Goal: Task Accomplishment & Management: Manage account settings

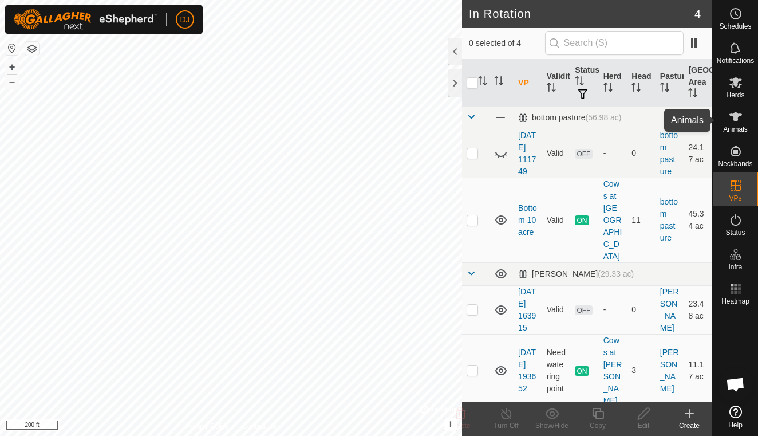
click at [737, 123] on icon at bounding box center [736, 117] width 14 height 14
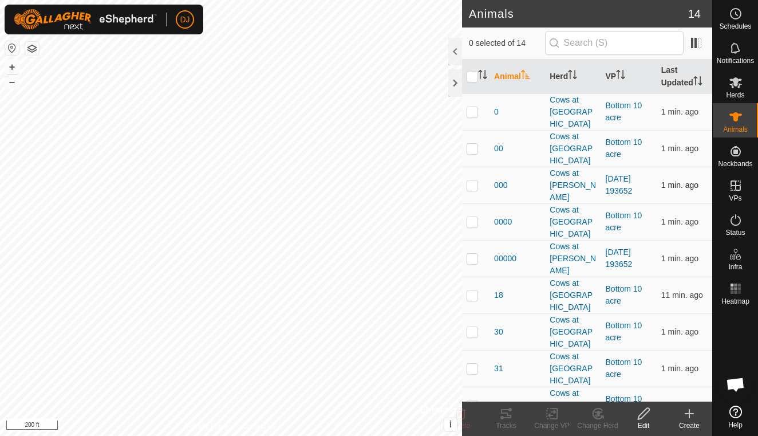
click at [475, 180] on p-checkbox at bounding box center [472, 184] width 11 height 9
checkbox input "true"
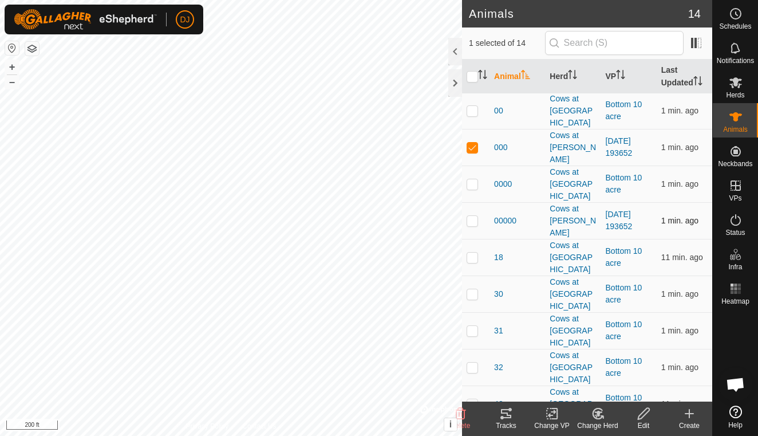
scroll to position [37, 0]
click at [473, 216] on p-checkbox at bounding box center [472, 220] width 11 height 9
checkbox input "true"
click at [473, 435] on p-checkbox at bounding box center [472, 440] width 11 height 9
click at [472, 435] on p-checkbox at bounding box center [472, 440] width 11 height 9
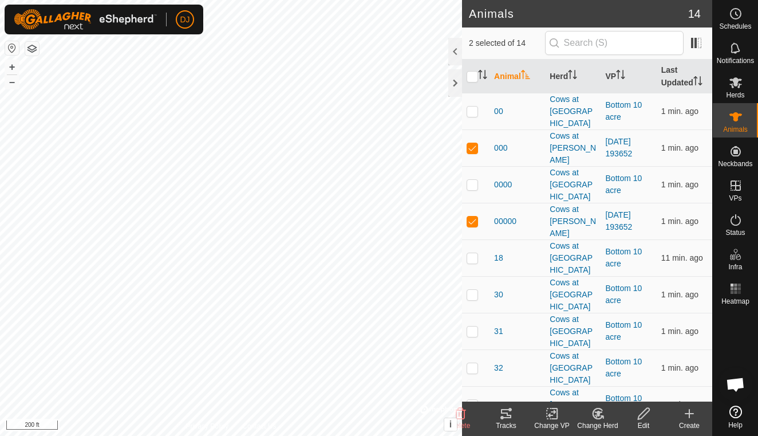
click at [472, 435] on p-checkbox at bounding box center [472, 440] width 11 height 9
checkbox input "true"
click at [473, 216] on p-checkbox at bounding box center [472, 220] width 11 height 9
checkbox input "true"
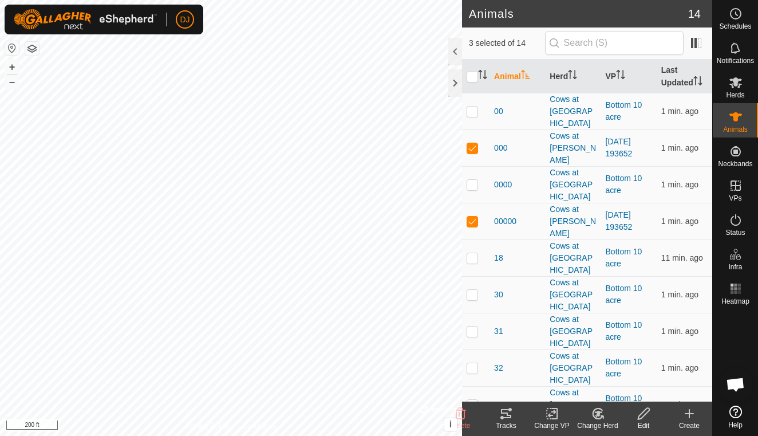
click at [550, 414] on icon at bounding box center [552, 413] width 8 height 7
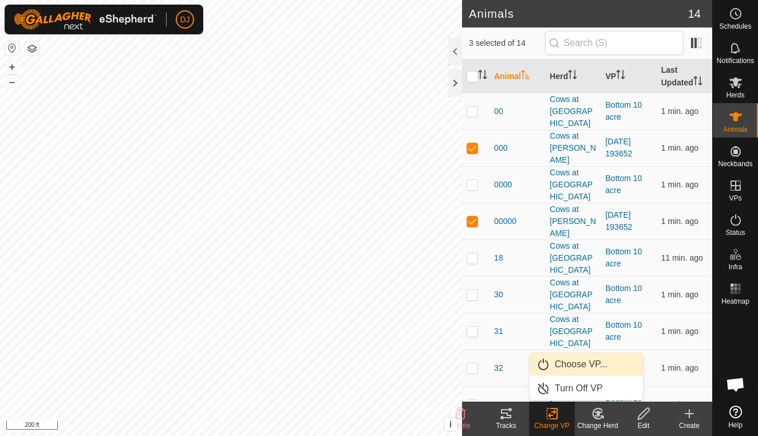
click at [561, 368] on link "Choose VP..." at bounding box center [586, 364] width 113 height 23
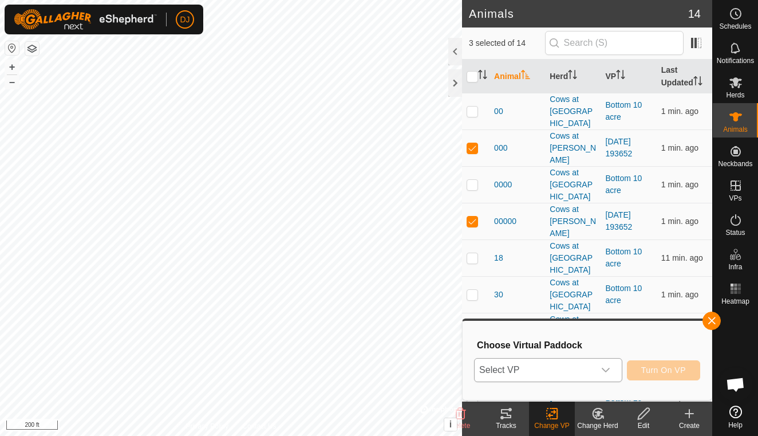
click at [611, 370] on div "dropdown trigger" at bounding box center [605, 369] width 23 height 23
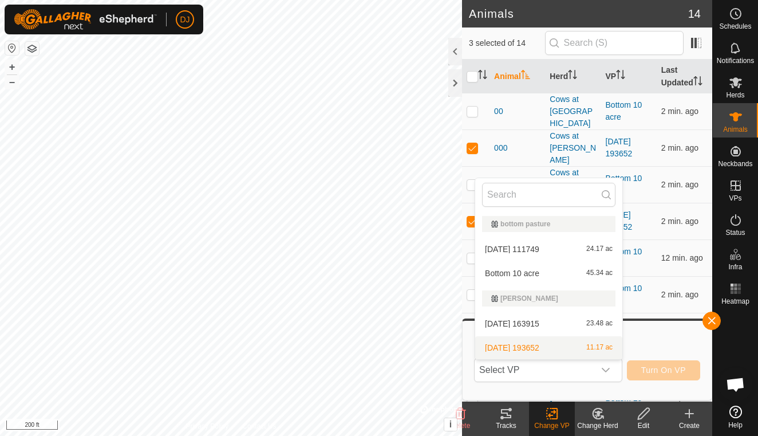
click at [645, 414] on icon at bounding box center [643, 413] width 11 height 11
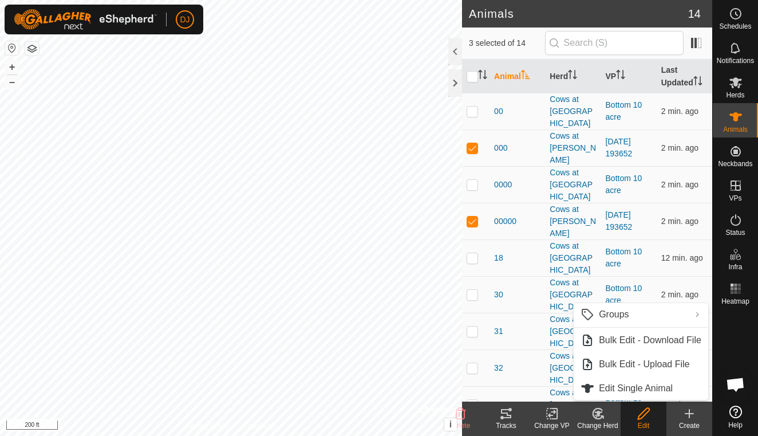
click at [643, 416] on icon at bounding box center [643, 413] width 11 height 11
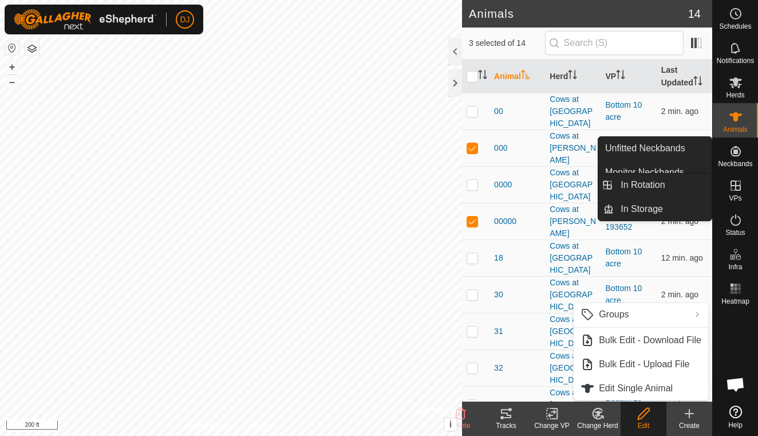
click at [733, 183] on icon at bounding box center [736, 186] width 14 height 14
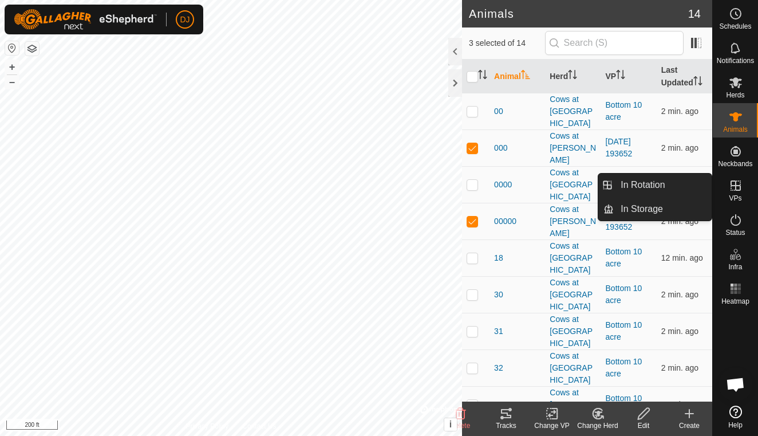
click at [733, 184] on icon at bounding box center [736, 186] width 14 height 14
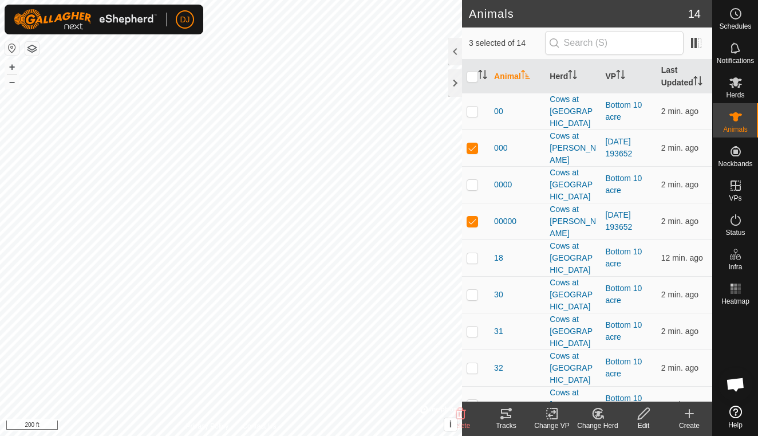
click at [642, 419] on icon at bounding box center [644, 413] width 14 height 14
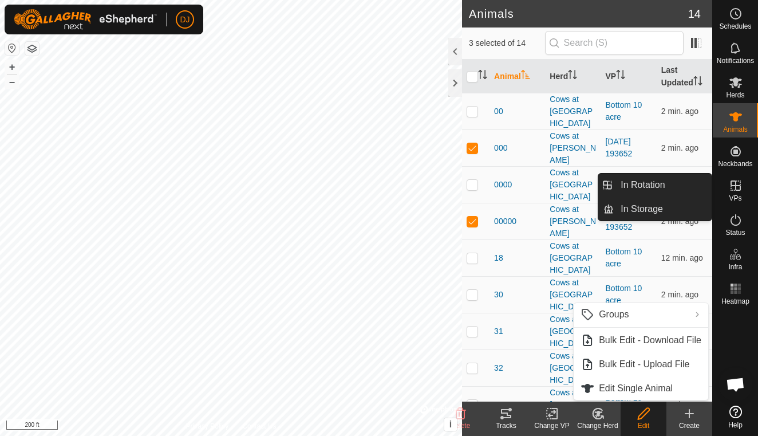
click at [738, 191] on icon at bounding box center [735, 185] width 10 height 10
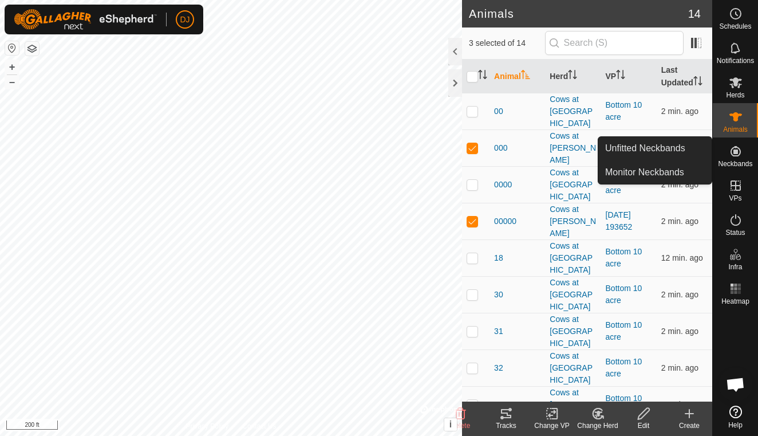
click at [736, 164] on span "Neckbands" at bounding box center [735, 163] width 34 height 7
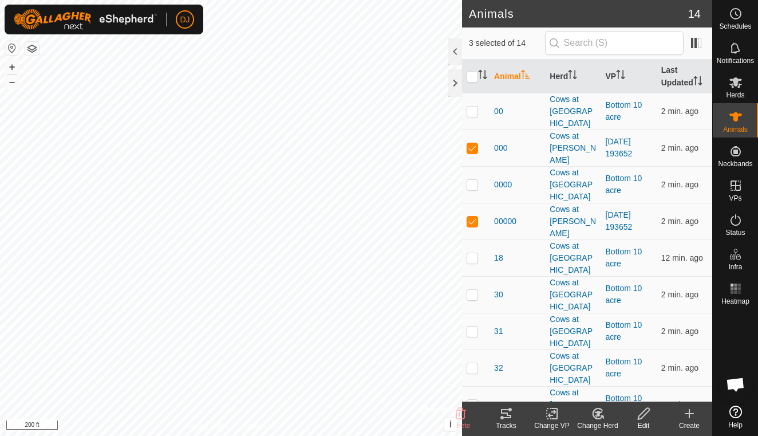
click at [736, 345] on div at bounding box center [735, 355] width 45 height 92
click at [476, 435] on p-checkbox at bounding box center [472, 440] width 11 height 9
checkbox input "false"
click at [473, 216] on p-checkbox at bounding box center [472, 220] width 11 height 9
checkbox input "false"
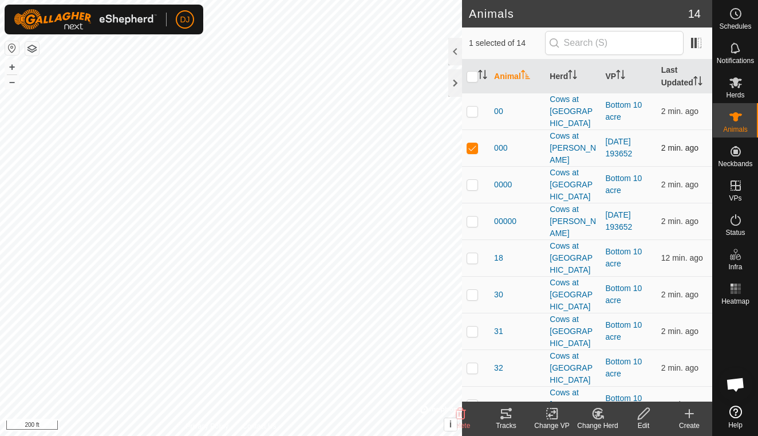
click at [472, 143] on p-checkbox at bounding box center [472, 147] width 11 height 9
checkbox input "false"
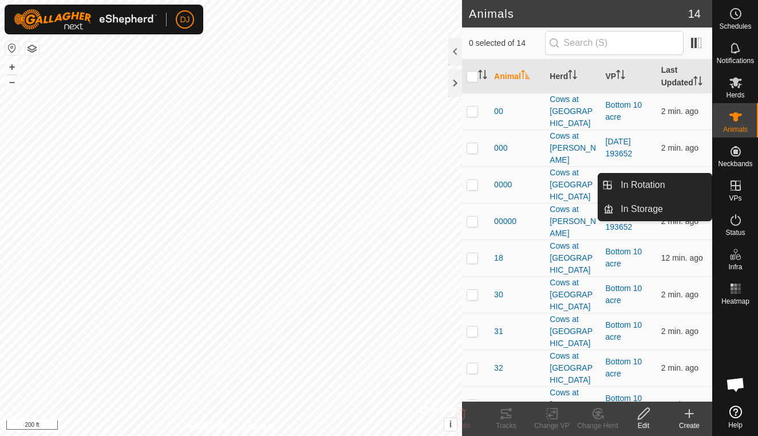
click at [740, 196] on span "VPs" at bounding box center [735, 198] width 13 height 7
click at [666, 184] on link "In Rotation" at bounding box center [663, 184] width 98 height 23
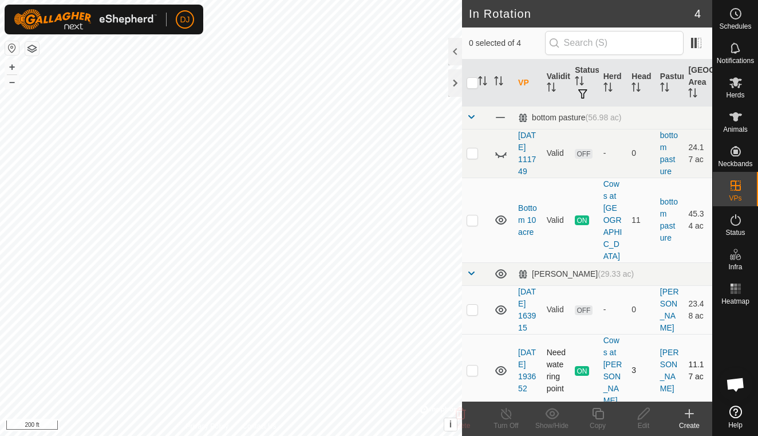
click at [474, 368] on p-checkbox at bounding box center [472, 369] width 11 height 9
click at [474, 366] on p-checkbox at bounding box center [472, 369] width 11 height 9
checkbox input "false"
click at [473, 308] on p-checkbox at bounding box center [472, 309] width 11 height 9
checkbox input "true"
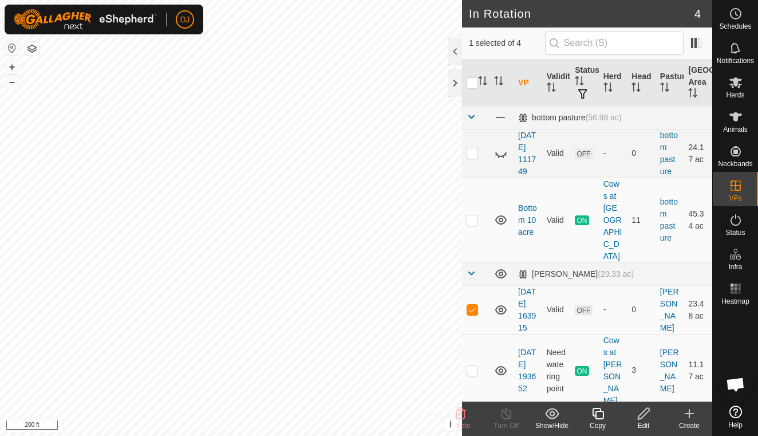
click at [641, 413] on icon at bounding box center [643, 413] width 11 height 11
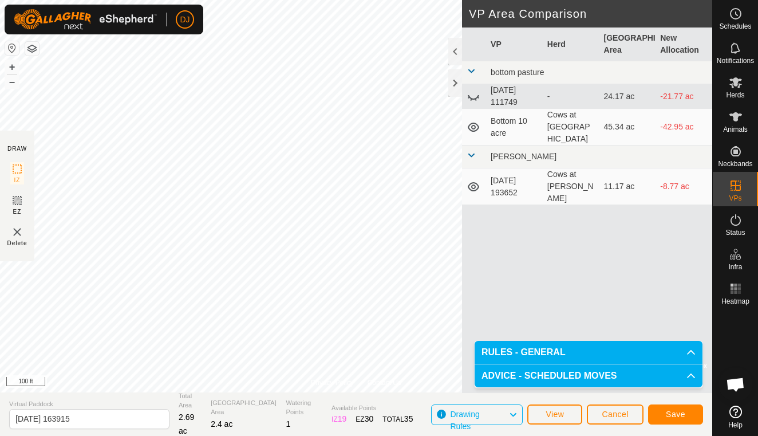
click at [667, 410] on span "Save" at bounding box center [675, 413] width 19 height 9
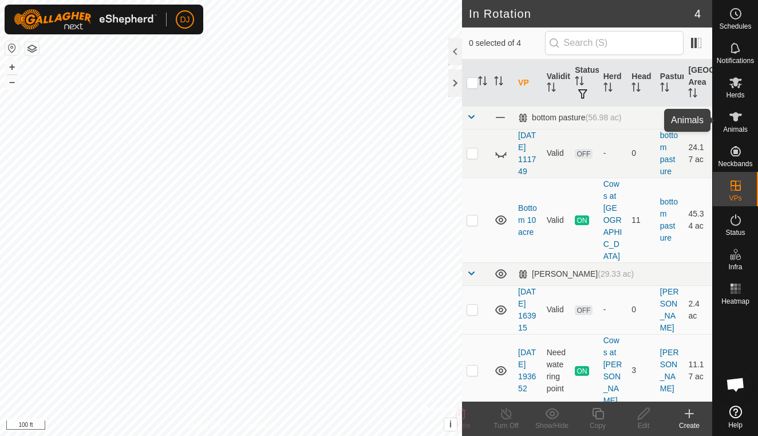
click at [736, 123] on icon at bounding box center [736, 117] width 14 height 14
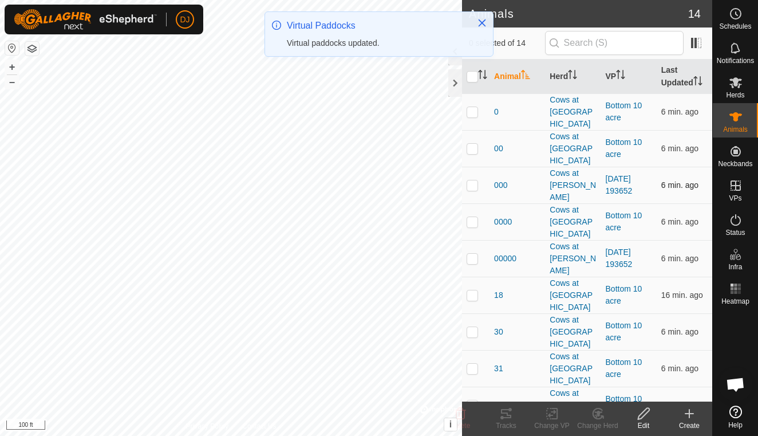
click at [473, 180] on p-checkbox at bounding box center [472, 184] width 11 height 9
checkbox input "true"
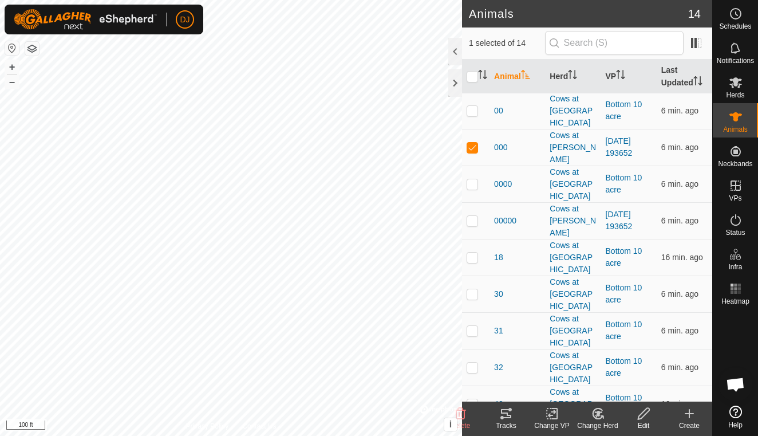
scroll to position [37, 0]
click at [472, 435] on p-checkbox at bounding box center [472, 440] width 11 height 9
checkbox input "true"
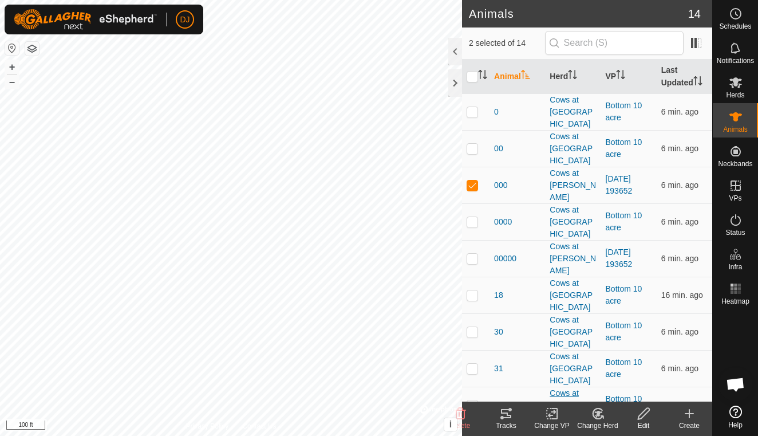
scroll to position [0, 0]
click at [471, 254] on p-checkbox at bounding box center [472, 258] width 11 height 9
checkbox input "true"
click at [551, 412] on icon at bounding box center [552, 413] width 14 height 14
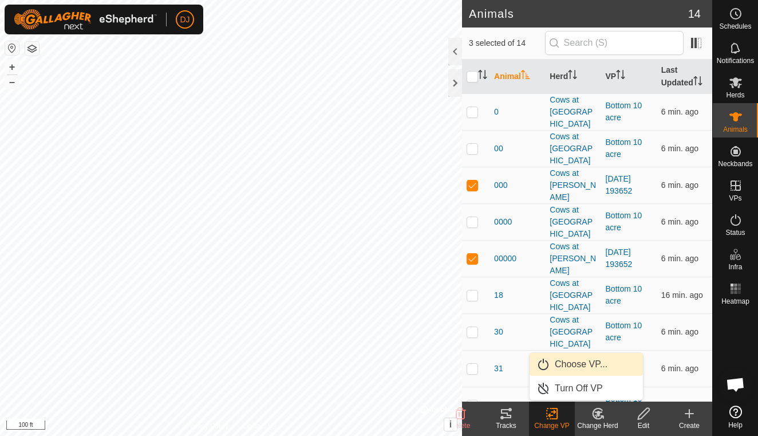
click at [566, 364] on link "Choose VP..." at bounding box center [586, 364] width 113 height 23
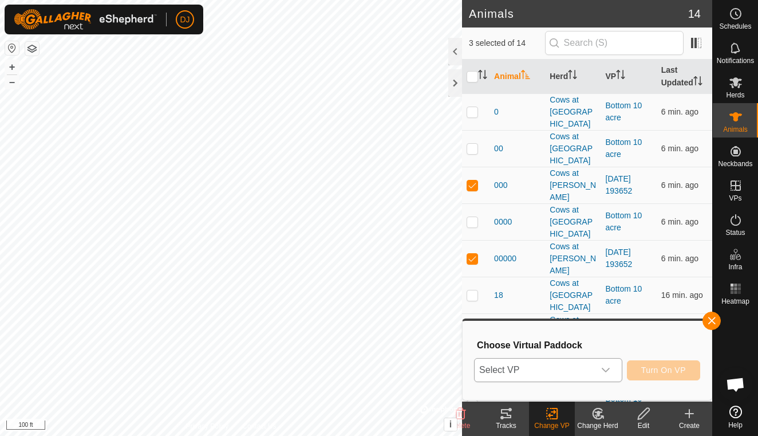
click at [607, 368] on icon "dropdown trigger" at bounding box center [605, 369] width 9 height 9
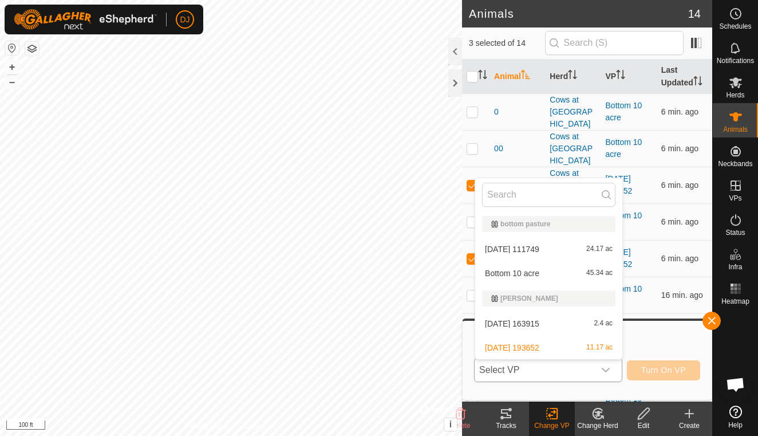
click at [544, 327] on li "[DATE] 163915 2.4 ac" at bounding box center [548, 323] width 147 height 23
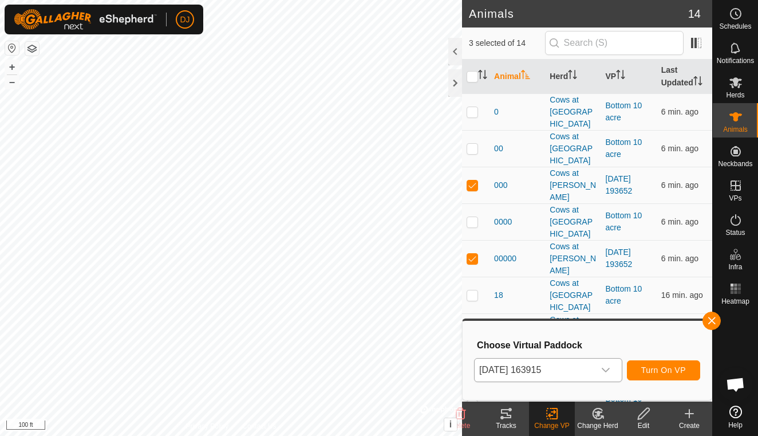
click at [651, 369] on span "Turn On VP" at bounding box center [663, 369] width 45 height 9
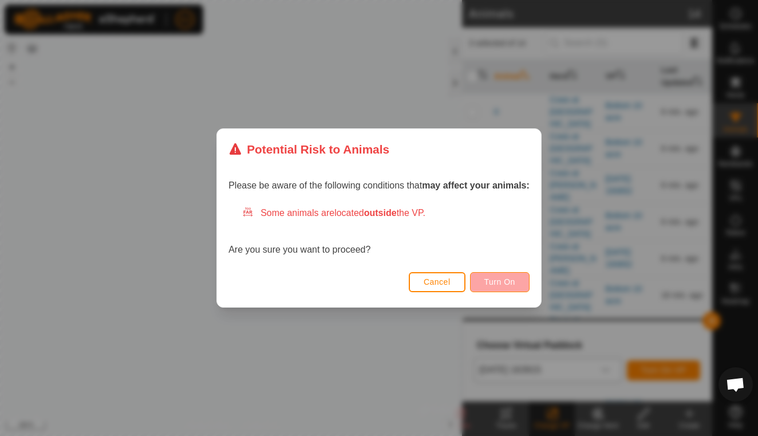
click at [487, 279] on span "Turn On" at bounding box center [499, 281] width 31 height 9
